Goal: Task Accomplishment & Management: Complete application form

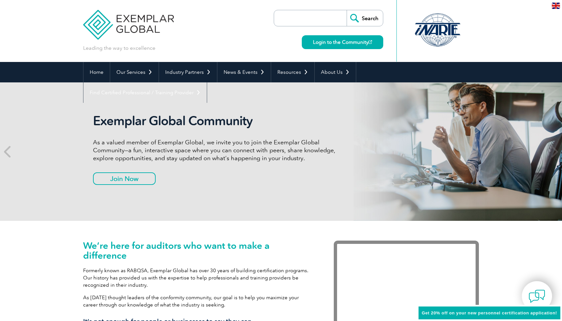
click at [556, 8] on img at bounding box center [556, 6] width 8 height 6
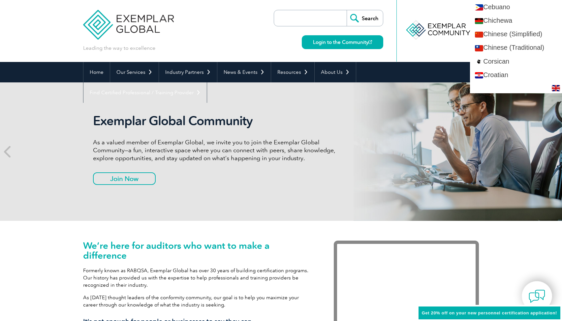
scroll to position [342, 0]
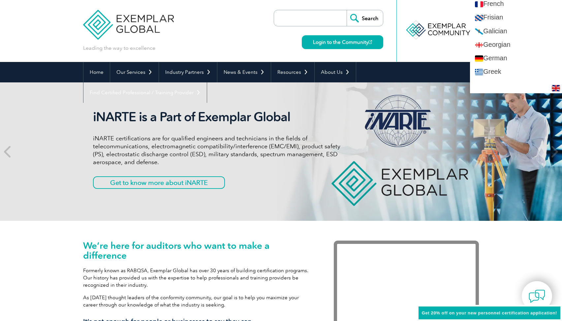
click at [442, 51] on div at bounding box center [438, 31] width 82 height 62
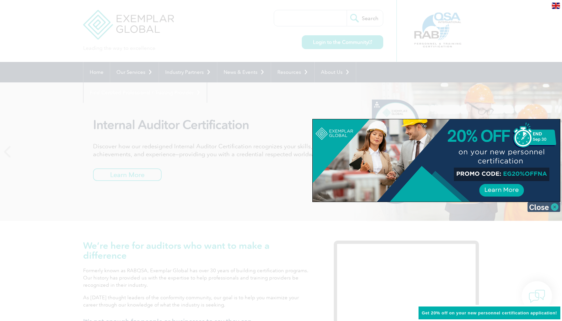
click at [550, 206] on img at bounding box center [544, 207] width 33 height 10
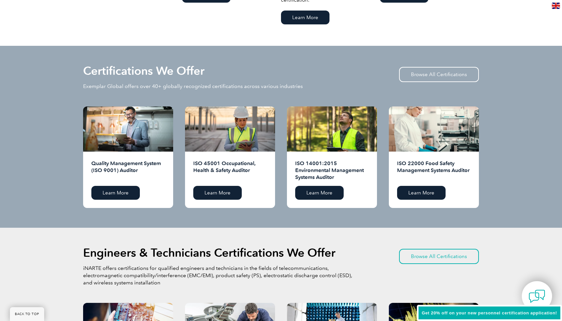
scroll to position [443, 0]
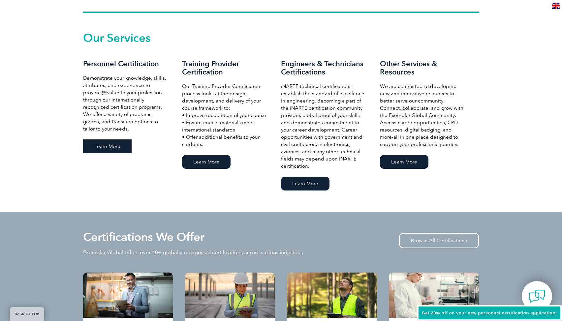
click at [119, 144] on link "Learn More" at bounding box center [107, 147] width 48 height 14
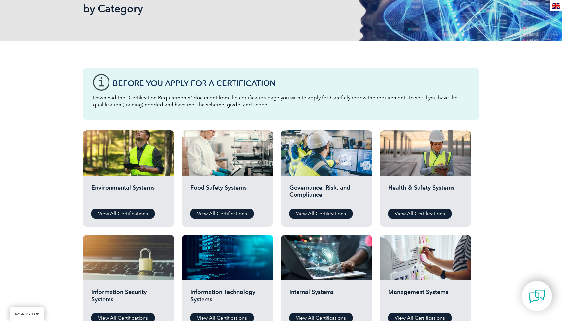
scroll to position [173, 0]
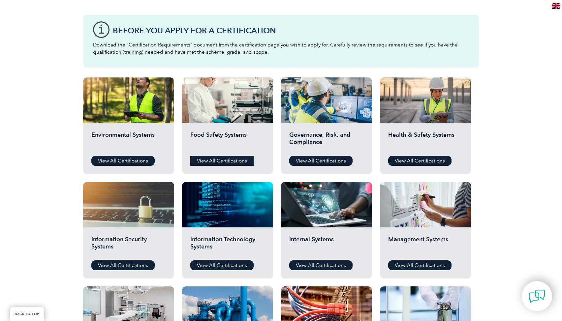
click at [229, 163] on link "View All Certifications" at bounding box center [221, 161] width 63 height 10
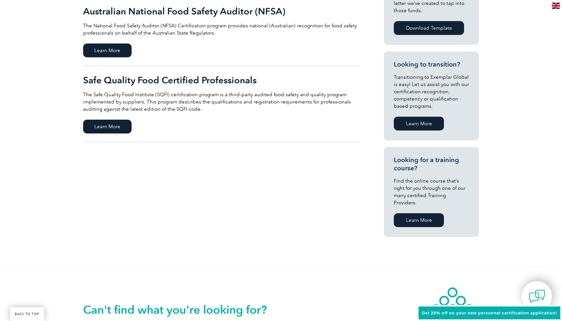
scroll to position [122, 0]
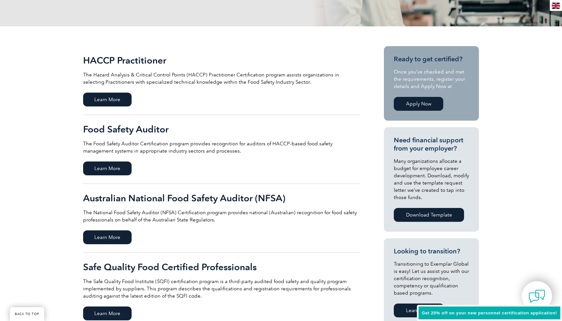
click at [415, 108] on link "Apply Now" at bounding box center [418, 104] width 49 height 14
